Goal: Navigation & Orientation: Find specific page/section

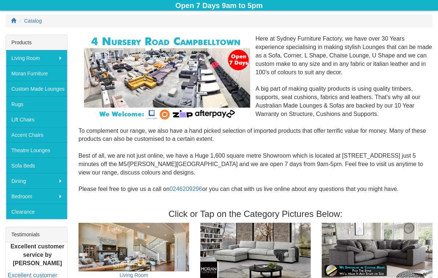
scroll to position [94, 0]
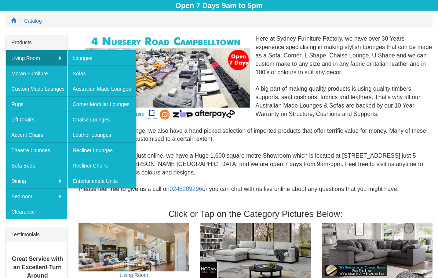
click at [82, 75] on link "Sofas" at bounding box center [101, 73] width 69 height 15
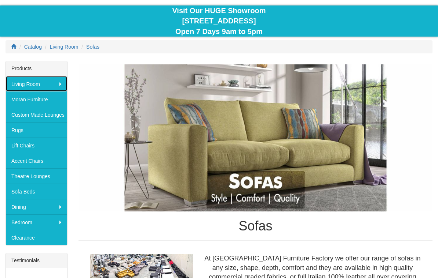
scroll to position [68, 0]
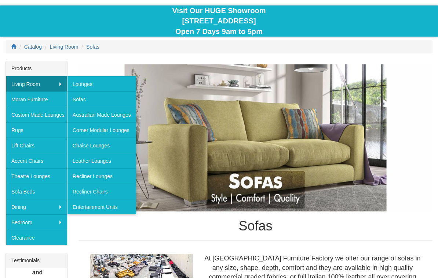
click at [402, 165] on img at bounding box center [255, 137] width 354 height 147
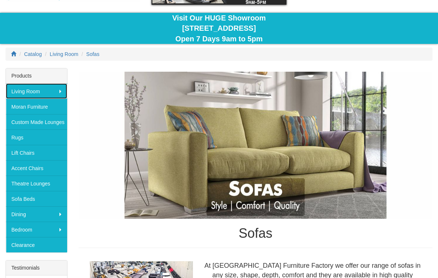
scroll to position [61, 0]
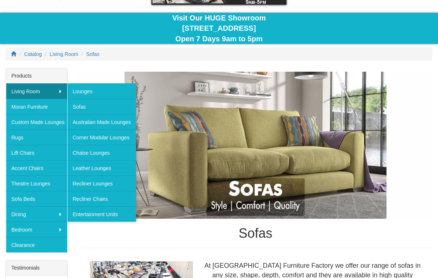
click at [106, 154] on link "Chaise Lounges" at bounding box center [101, 152] width 69 height 15
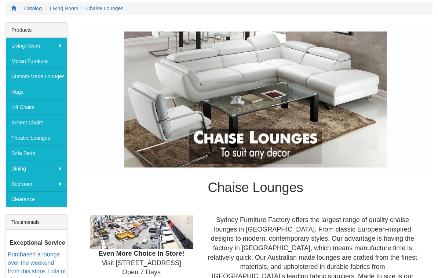
scroll to position [108, 0]
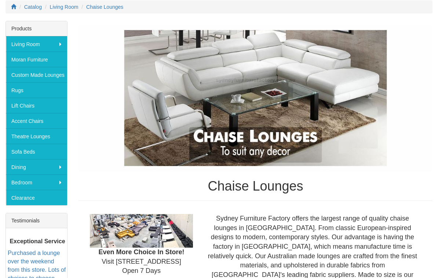
click at [25, 196] on link "Clearance" at bounding box center [36, 198] width 61 height 15
